Goal: Task Accomplishment & Management: Complete application form

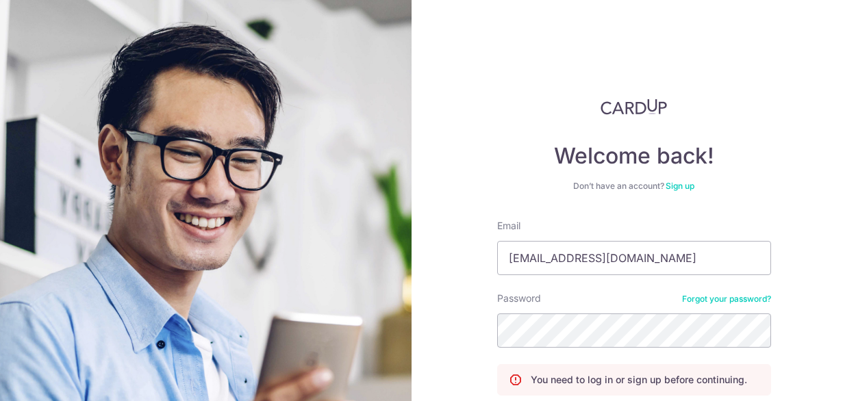
scroll to position [84, 0]
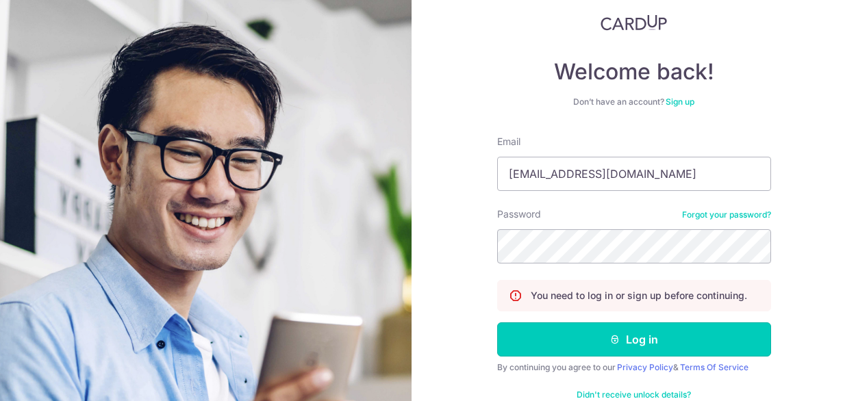
click at [700, 344] on button "Log in" at bounding box center [634, 339] width 274 height 34
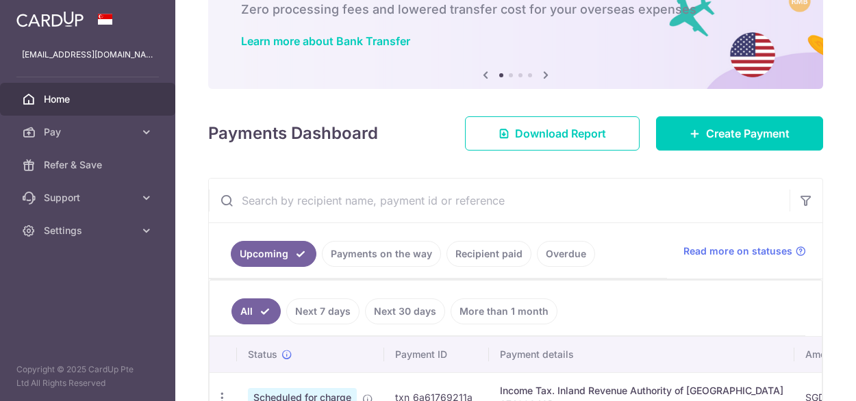
click at [389, 246] on link "Payments on the way" at bounding box center [381, 254] width 119 height 26
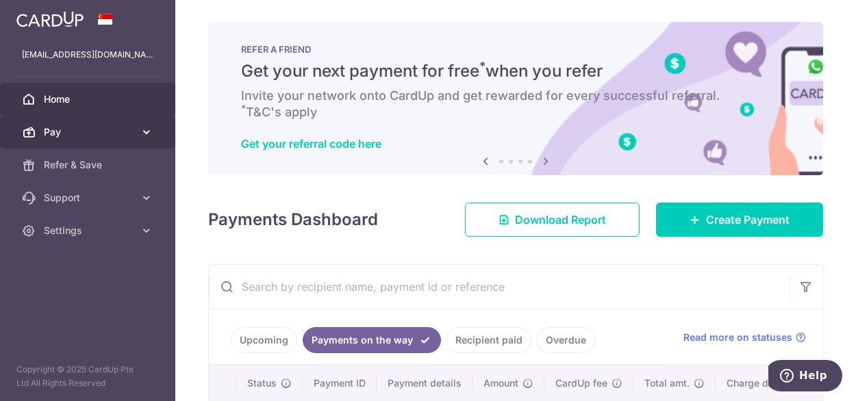
click at [113, 133] on span "Pay" at bounding box center [89, 132] width 90 height 14
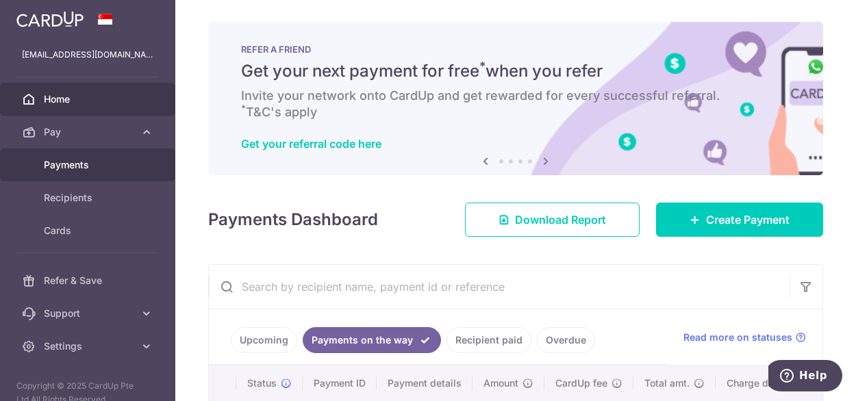
click at [74, 165] on span "Payments" at bounding box center [89, 165] width 90 height 14
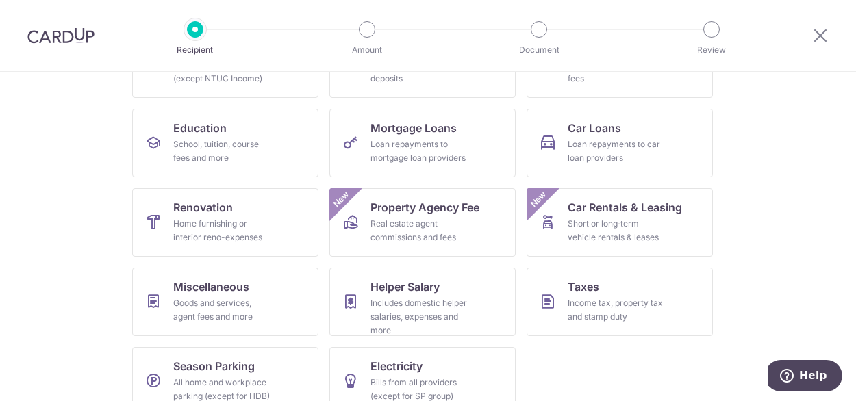
scroll to position [197, 0]
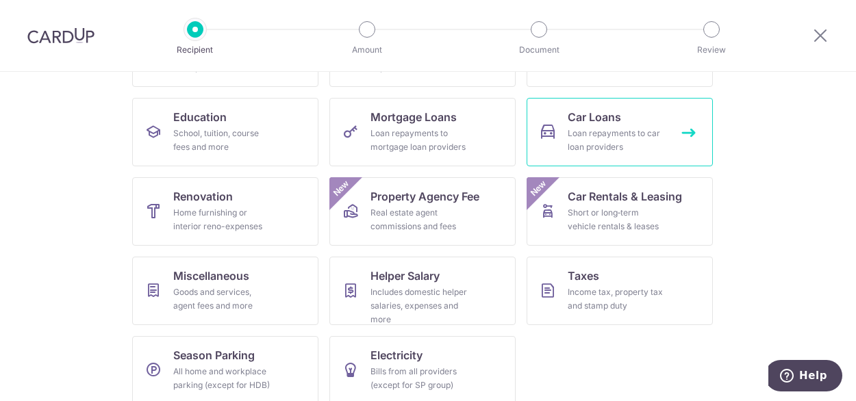
click at [594, 136] on div "Loan repayments to car loan providers" at bounding box center [616, 140] width 99 height 27
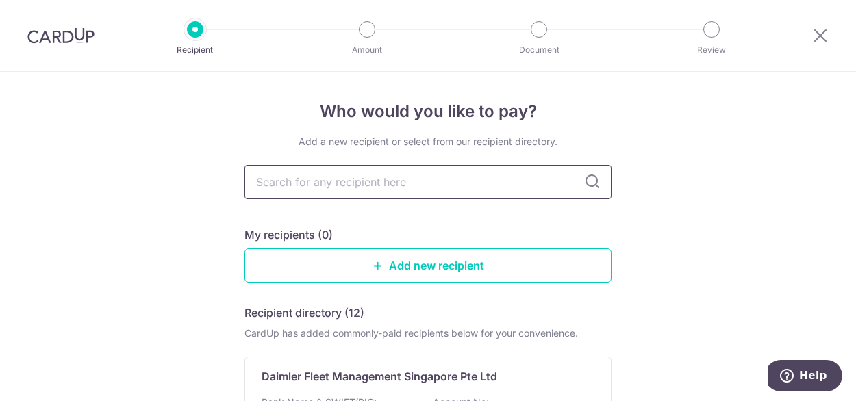
click at [345, 185] on input "text" at bounding box center [427, 182] width 367 height 34
type input "ocbc"
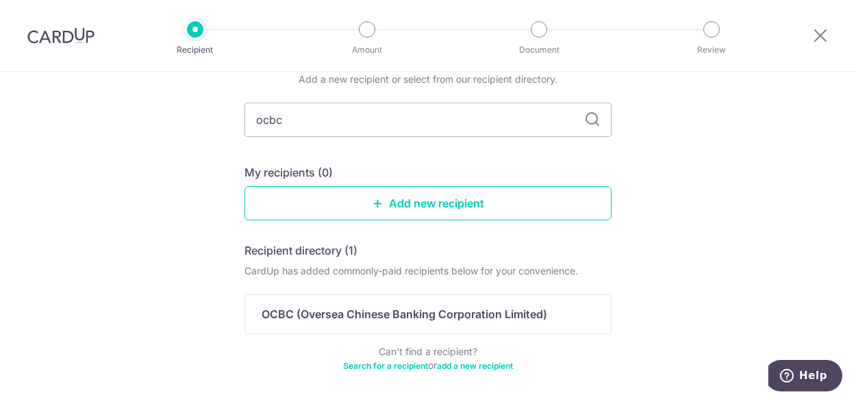
scroll to position [63, 0]
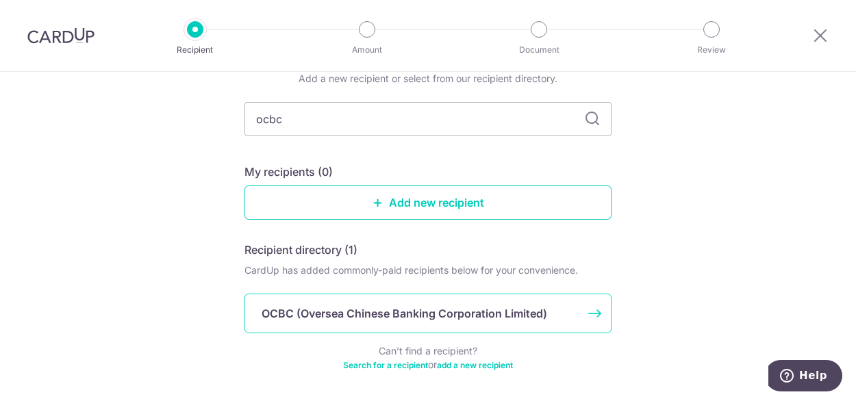
click at [283, 303] on div "OCBC (Oversea Chinese Banking Corporation Limited)" at bounding box center [427, 314] width 367 height 40
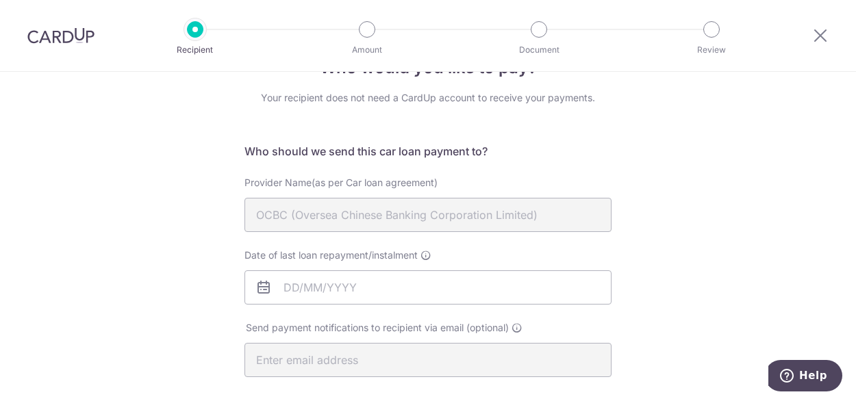
scroll to position [88, 0]
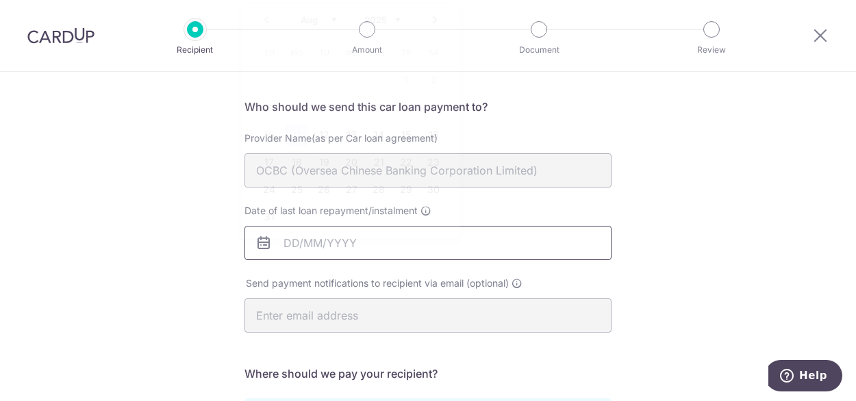
click at [426, 247] on input "Date of last loan repayment/instalment" at bounding box center [427, 243] width 367 height 34
click at [783, 191] on div "Who would you like to pay? Your recipient does not need a CardUp account to rec…" at bounding box center [428, 360] width 856 height 752
click at [349, 242] on input "Date of last loan repayment/instalment" at bounding box center [427, 243] width 367 height 34
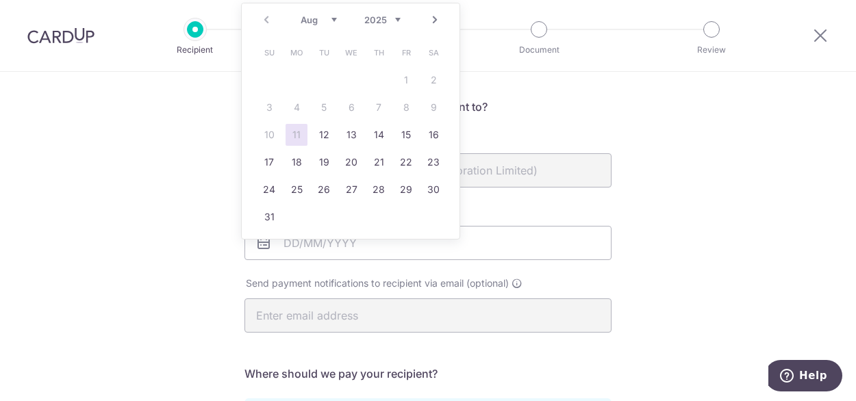
click at [264, 21] on div "Prev Next Aug Sep Oct Nov Dec 2025 2026 2027 2028 2029 2030 2031 2032 2033 2034…" at bounding box center [351, 19] width 218 height 33
click at [267, 21] on div "Prev Next Aug Sep Oct Nov Dec 2025 2026 2027 2028 2029 2030 2031 2032 2033 2034…" at bounding box center [351, 19] width 218 height 33
click at [334, 16] on select "Aug Sep Oct Nov Dec" at bounding box center [318, 19] width 36 height 11
click at [304, 163] on link "18" at bounding box center [296, 162] width 22 height 22
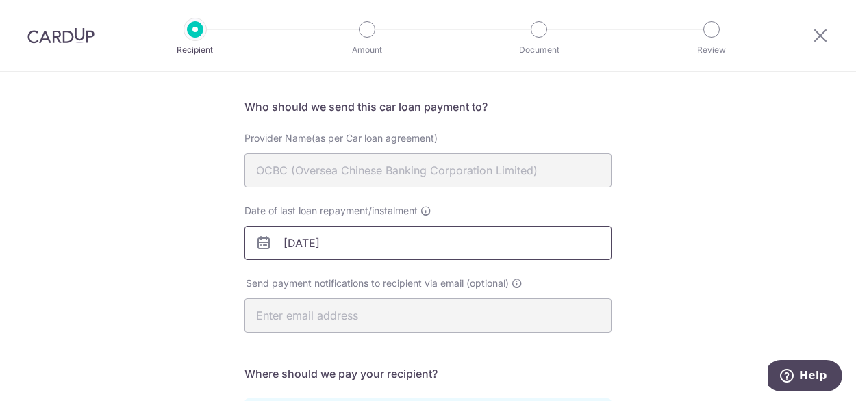
click at [349, 244] on input "18/08/2025" at bounding box center [427, 243] width 367 height 34
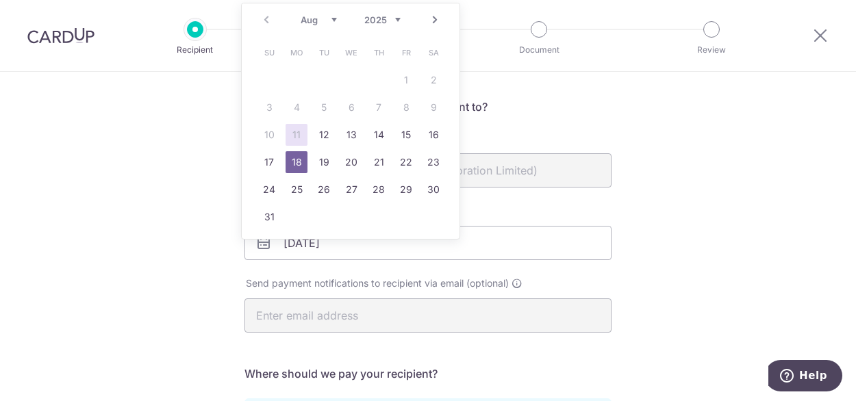
click at [330, 23] on select "Aug Sep Oct Nov Dec" at bounding box center [318, 19] width 36 height 11
click at [397, 14] on select "2025 2026 2027 2028 2029 2030 2031 2032 2033 2034 2035" at bounding box center [382, 19] width 36 height 11
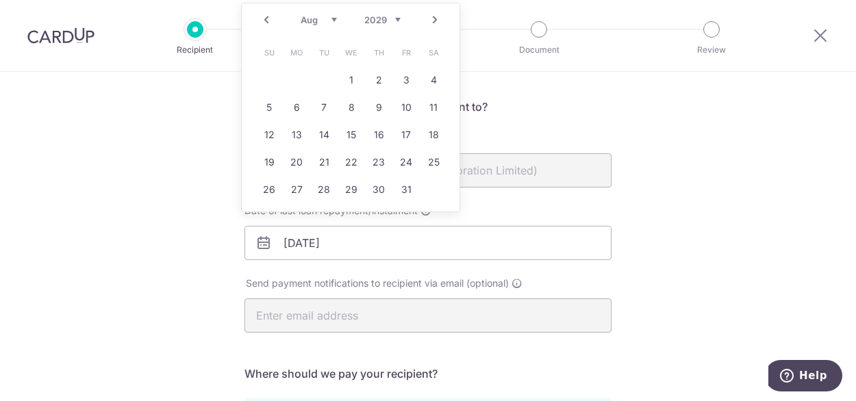
click at [337, 18] on div "Jan Feb Mar Apr May Jun Jul Aug Sep Oct Nov Dec 2025 2026 2027 2028 2029 2030 2…" at bounding box center [350, 20] width 100 height 12
click at [333, 18] on select "Jan Feb Mar Apr May Jun Jul Aug Sep Oct Nov Dec" at bounding box center [318, 19] width 36 height 11
click at [352, 131] on link "18" at bounding box center [351, 135] width 22 height 22
type input "18/07/2029"
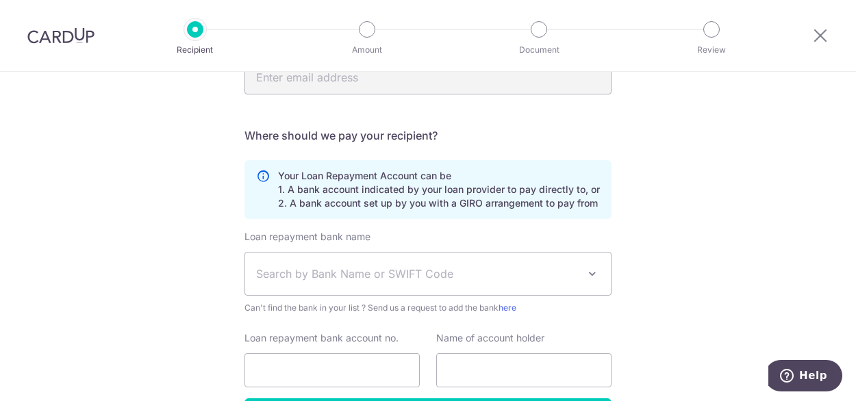
scroll to position [386, 0]
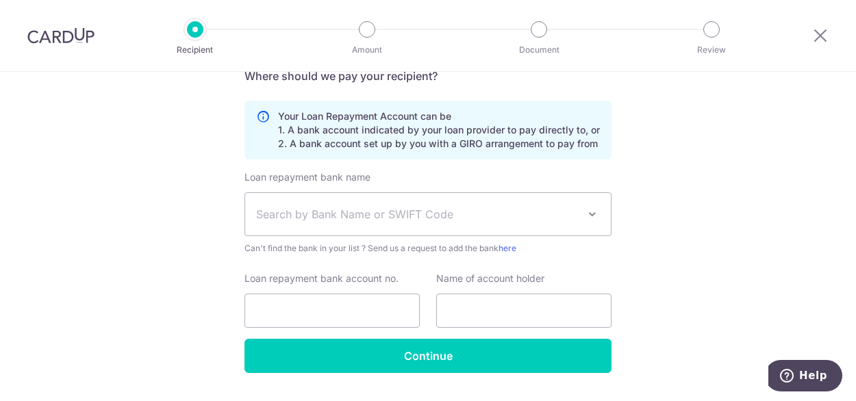
click at [352, 220] on span "Search by Bank Name or SWIFT Code" at bounding box center [417, 214] width 322 height 16
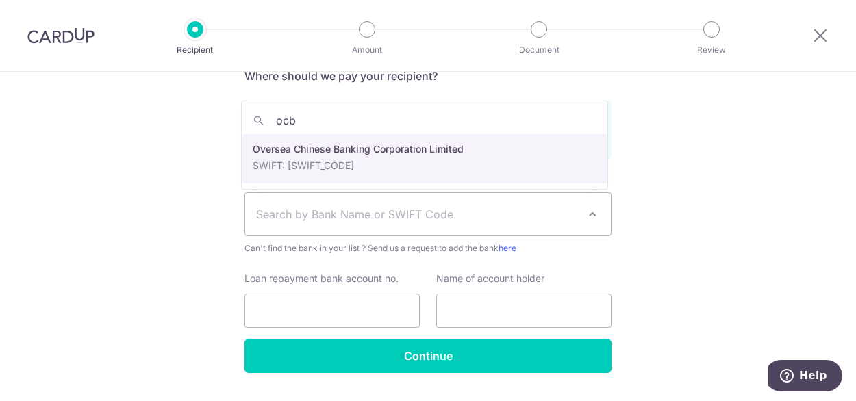
type input "ocbc"
select select "12"
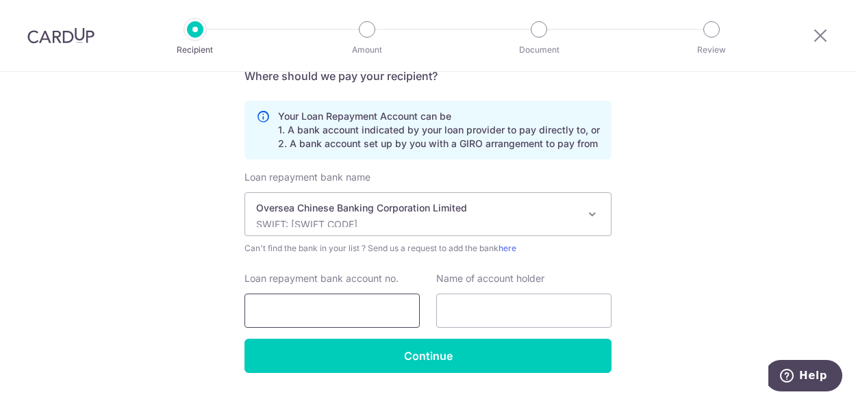
click at [333, 324] on input "Loan repayment bank account no." at bounding box center [331, 311] width 175 height 34
click at [489, 313] on input "text" at bounding box center [523, 311] width 175 height 34
type input "Teo Say Kiat"
click at [320, 300] on input "Loan repayment bank account no." at bounding box center [331, 311] width 175 height 34
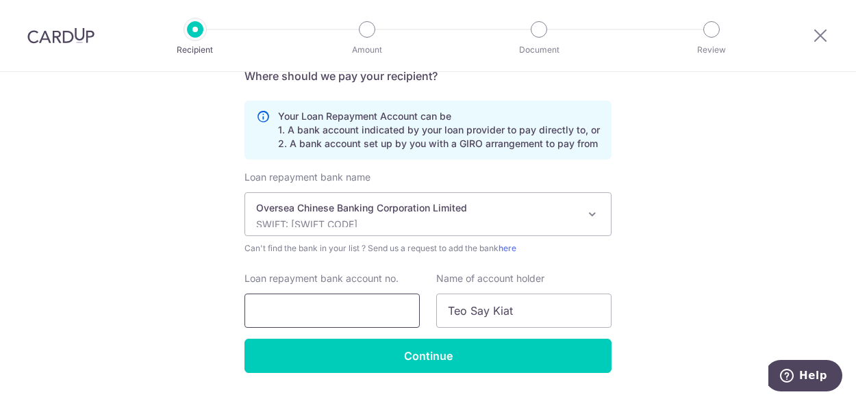
click at [320, 300] on input "Loan repayment bank account no." at bounding box center [331, 311] width 175 height 34
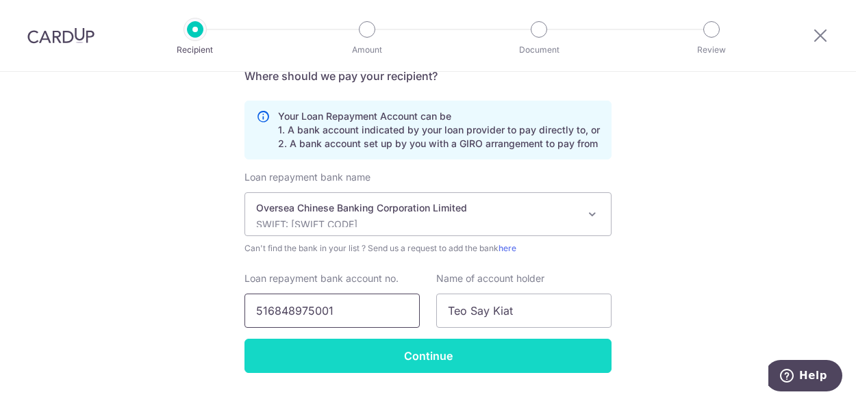
type input "516848975001"
click at [392, 357] on input "Continue" at bounding box center [427, 356] width 367 height 34
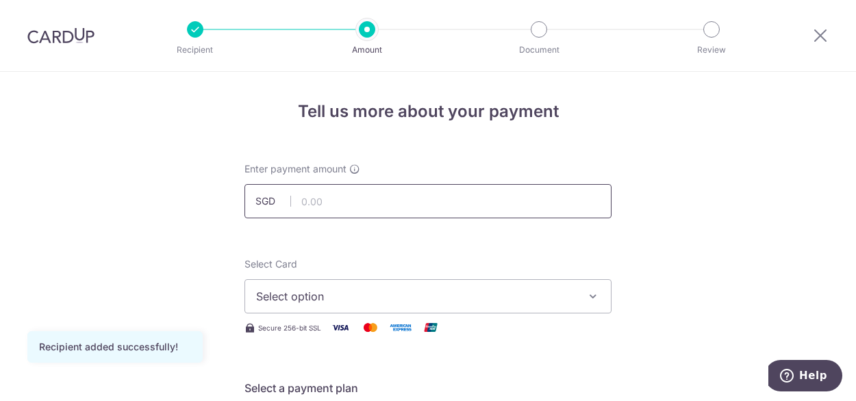
click at [434, 206] on input "text" at bounding box center [427, 201] width 367 height 34
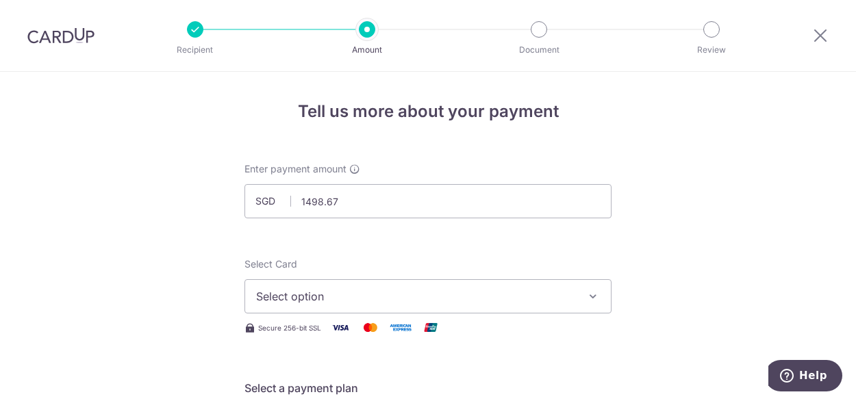
type input "1,498.67"
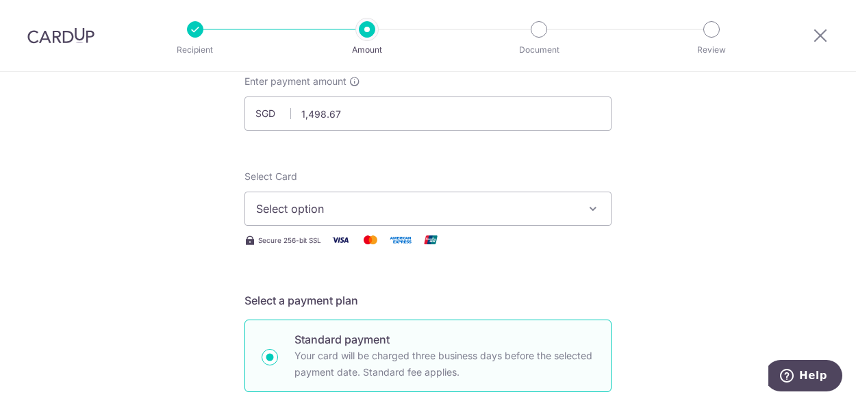
scroll to position [89, 0]
click at [313, 213] on span "Select option" at bounding box center [415, 207] width 319 height 16
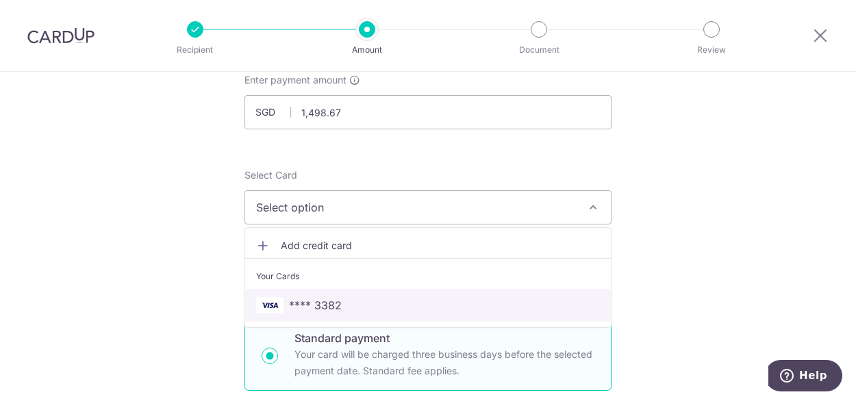
click at [332, 302] on span "**** 3382" at bounding box center [315, 305] width 53 height 16
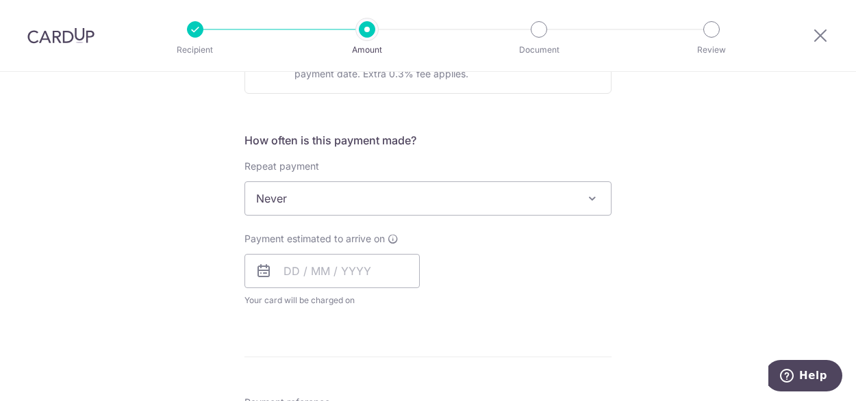
scroll to position [500, 0]
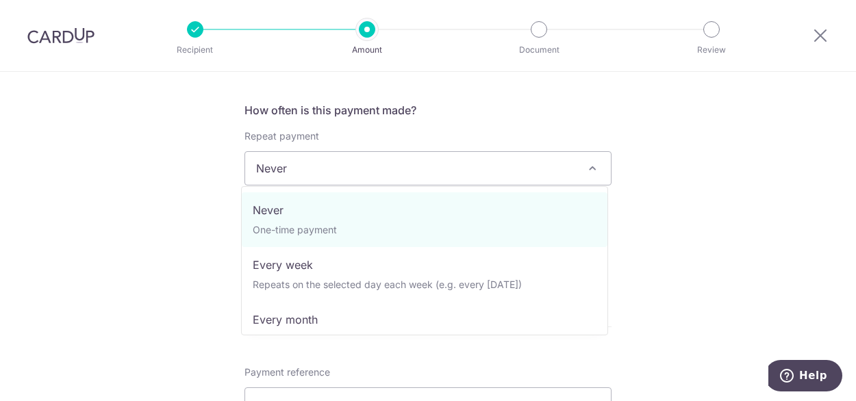
click at [309, 176] on span "Never" at bounding box center [427, 168] width 365 height 33
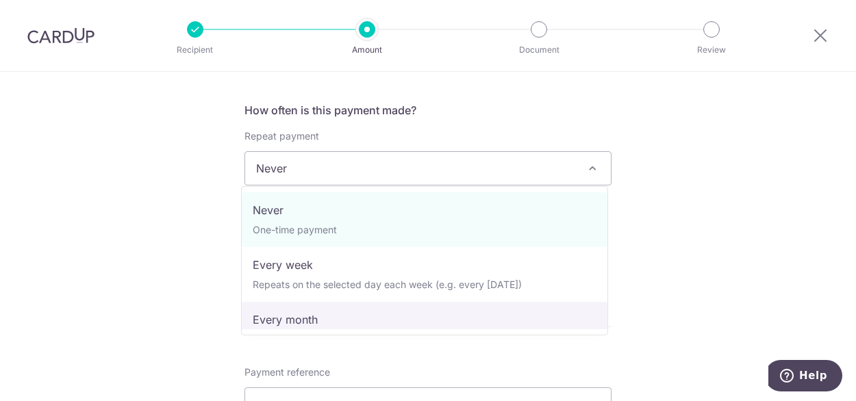
select select "3"
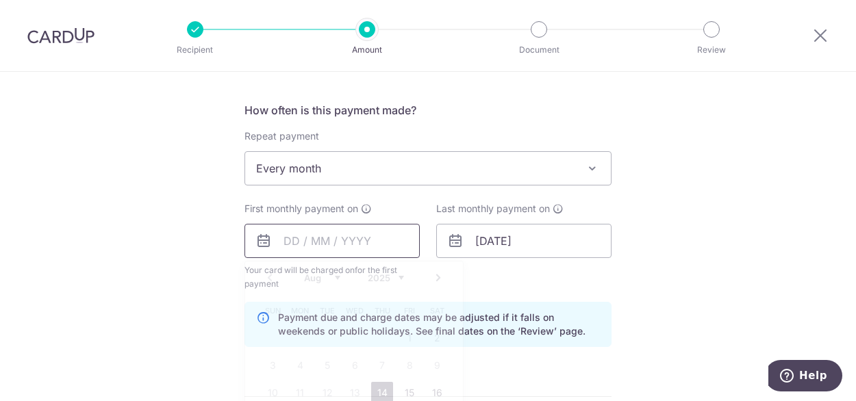
click at [363, 236] on input "text" at bounding box center [331, 241] width 175 height 34
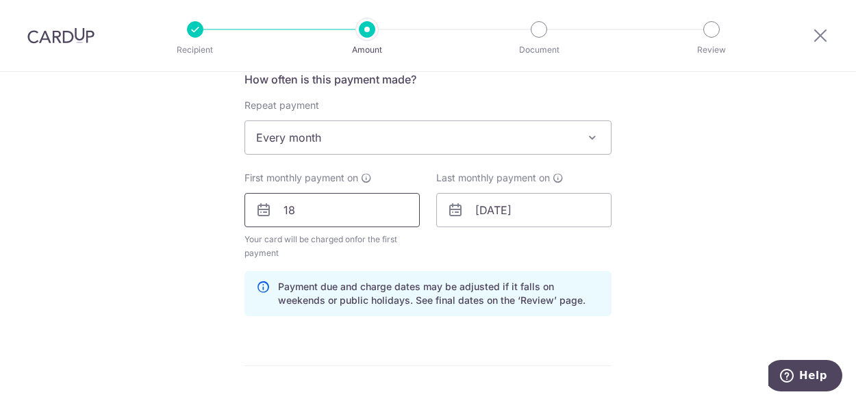
scroll to position [515, 0]
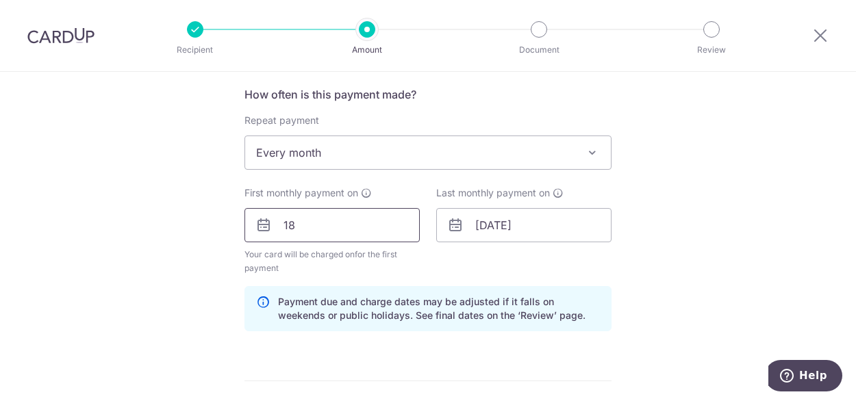
click at [339, 220] on input "18" at bounding box center [331, 225] width 175 height 34
type input "1"
click at [256, 222] on icon at bounding box center [263, 225] width 16 height 16
click at [266, 224] on icon at bounding box center [263, 225] width 16 height 16
click at [264, 226] on icon at bounding box center [263, 225] width 16 height 16
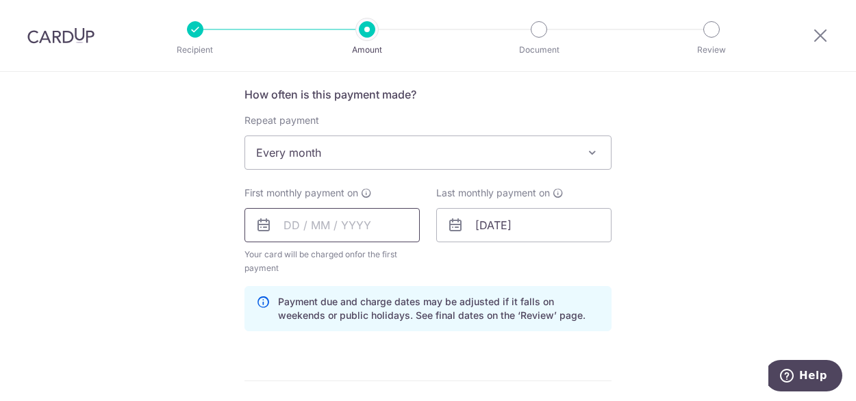
click at [347, 226] on input "text" at bounding box center [331, 225] width 175 height 34
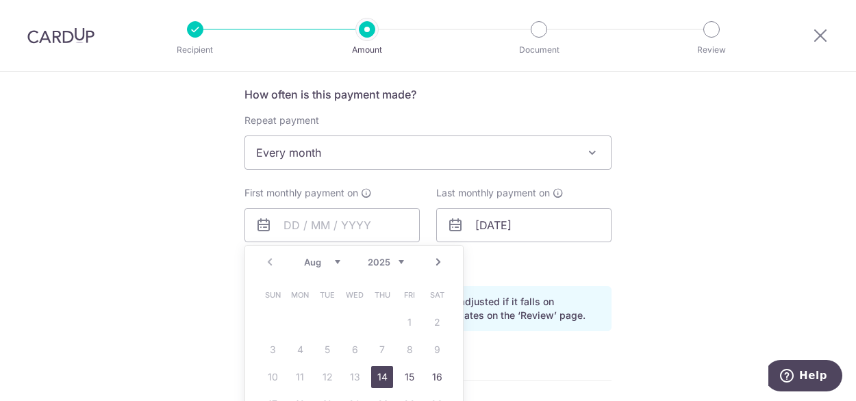
click at [334, 259] on select "Aug Sep Oct Nov Dec" at bounding box center [322, 262] width 36 height 11
click at [382, 377] on link "18" at bounding box center [382, 377] width 22 height 22
type input "18/09/2025"
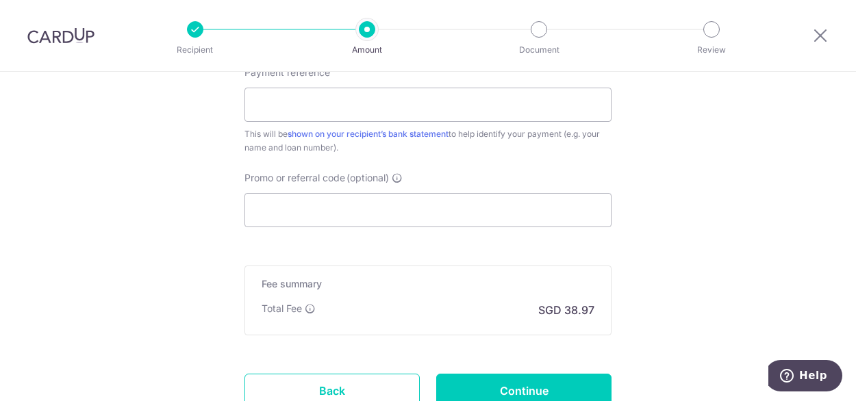
scroll to position [936, 0]
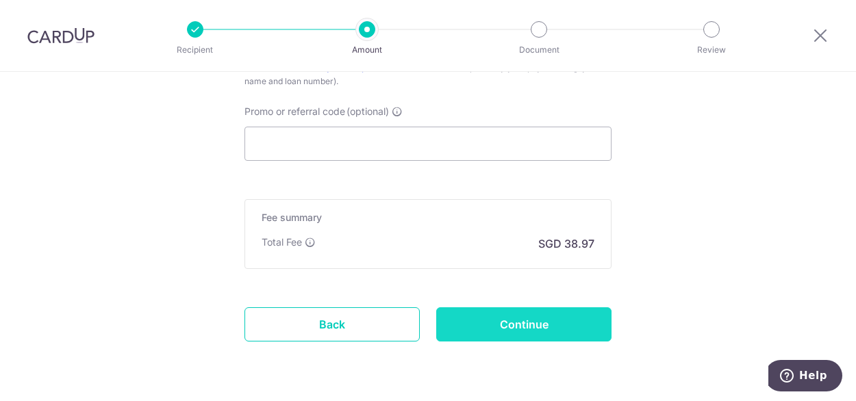
click at [500, 321] on input "Continue" at bounding box center [523, 324] width 175 height 34
type input "Create Schedule"
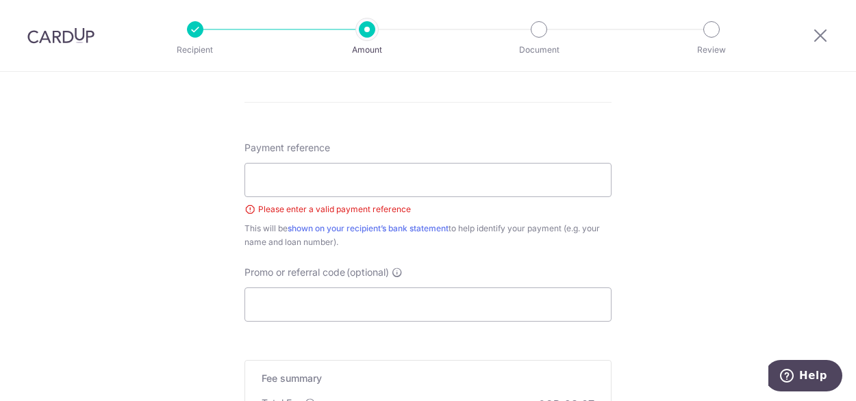
scroll to position [709, 0]
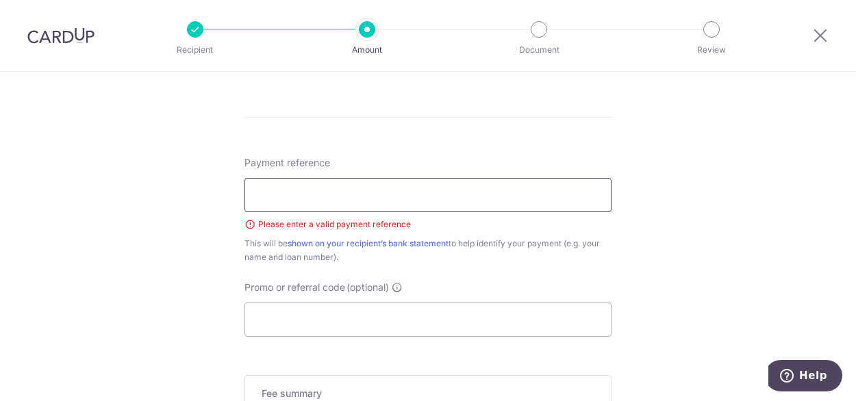
click at [323, 190] on input "Payment reference" at bounding box center [427, 195] width 367 height 34
click at [320, 198] on input "Payment reference" at bounding box center [427, 195] width 367 height 34
click at [316, 198] on input "Payment reference" at bounding box center [427, 195] width 367 height 34
type input "SJY2881k"
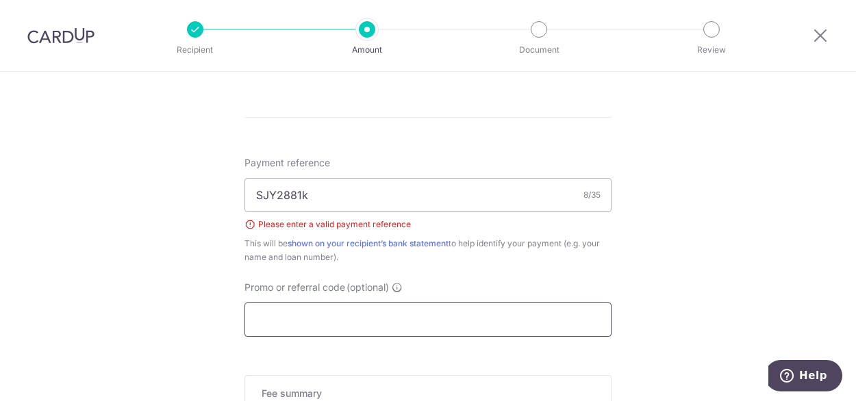
click at [529, 321] on input "Promo or referral code (optional)" at bounding box center [427, 320] width 367 height 34
click at [301, 316] on input "Promo or referral code (optional)" at bounding box center [427, 320] width 367 height 34
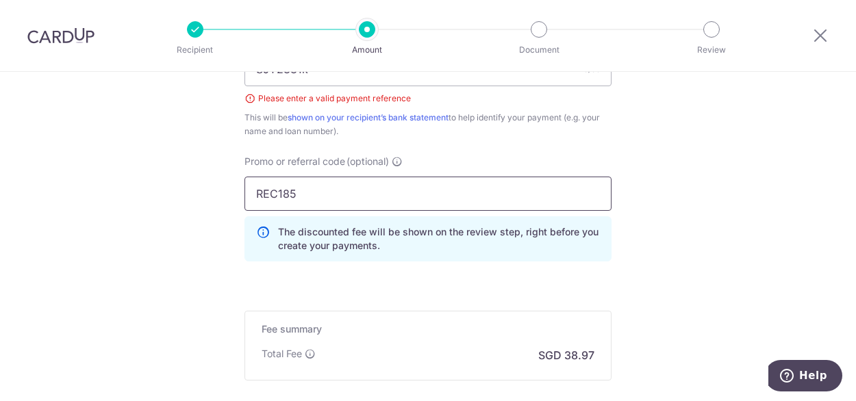
scroll to position [877, 0]
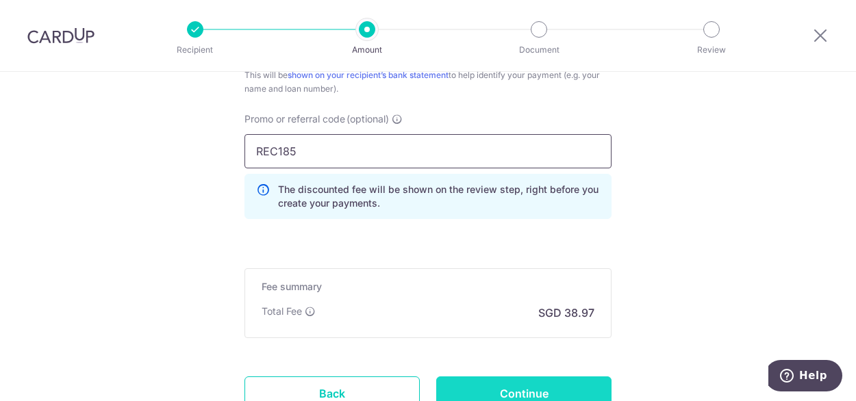
type input "REC185"
click at [467, 387] on input "Continue" at bounding box center [523, 393] width 175 height 34
type input "Create Schedule"
